Goal: Task Accomplishment & Management: Use online tool/utility

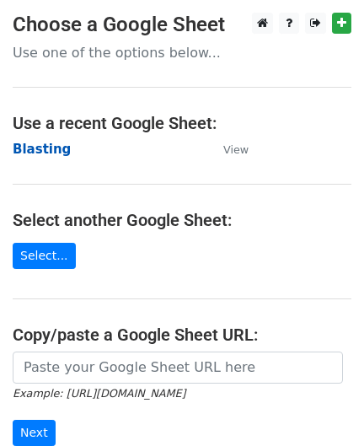
click at [37, 155] on strong "Blasting" at bounding box center [42, 149] width 58 height 15
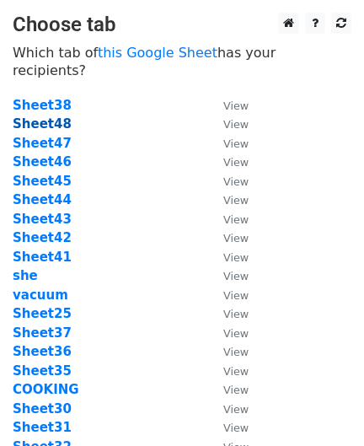
click at [47, 116] on strong "Sheet48" at bounding box center [42, 123] width 59 height 15
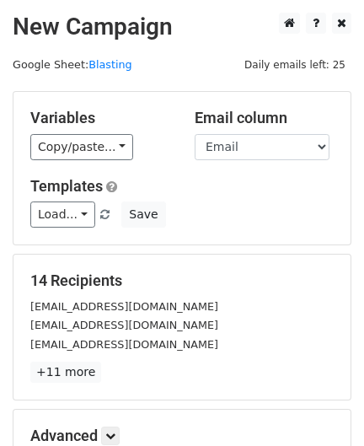
scroll to position [208, 0]
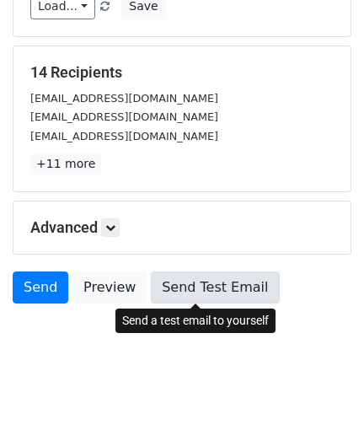
click at [185, 285] on link "Send Test Email" at bounding box center [215, 287] width 128 height 32
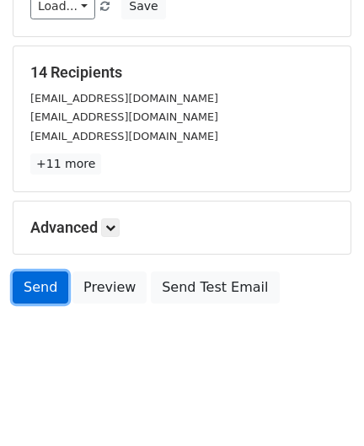
click at [47, 287] on link "Send" at bounding box center [41, 287] width 56 height 32
